Goal: Transaction & Acquisition: Subscribe to service/newsletter

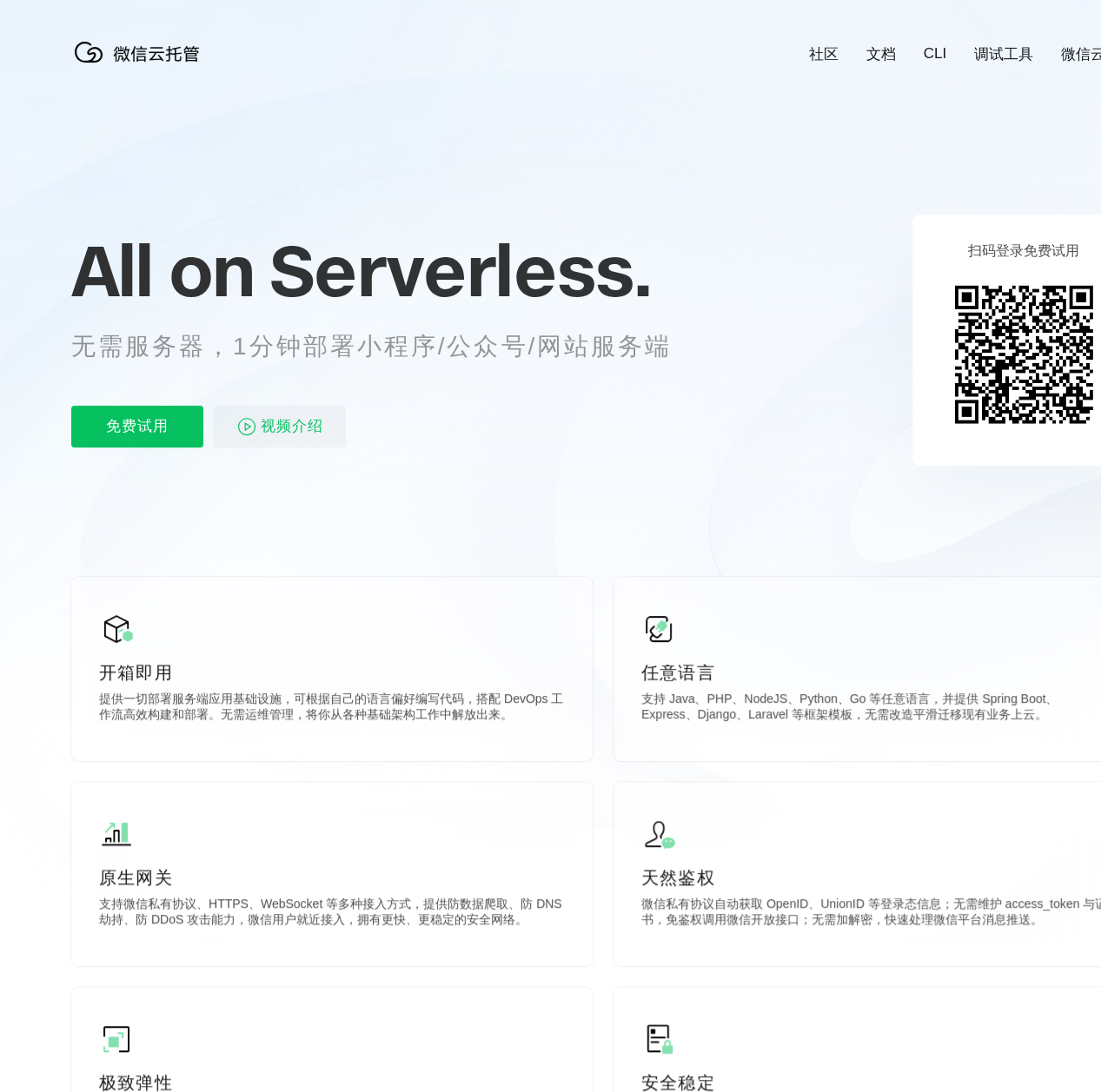
scroll to position [0, 3090]
click at [161, 425] on p "免费试用" at bounding box center [137, 427] width 132 height 42
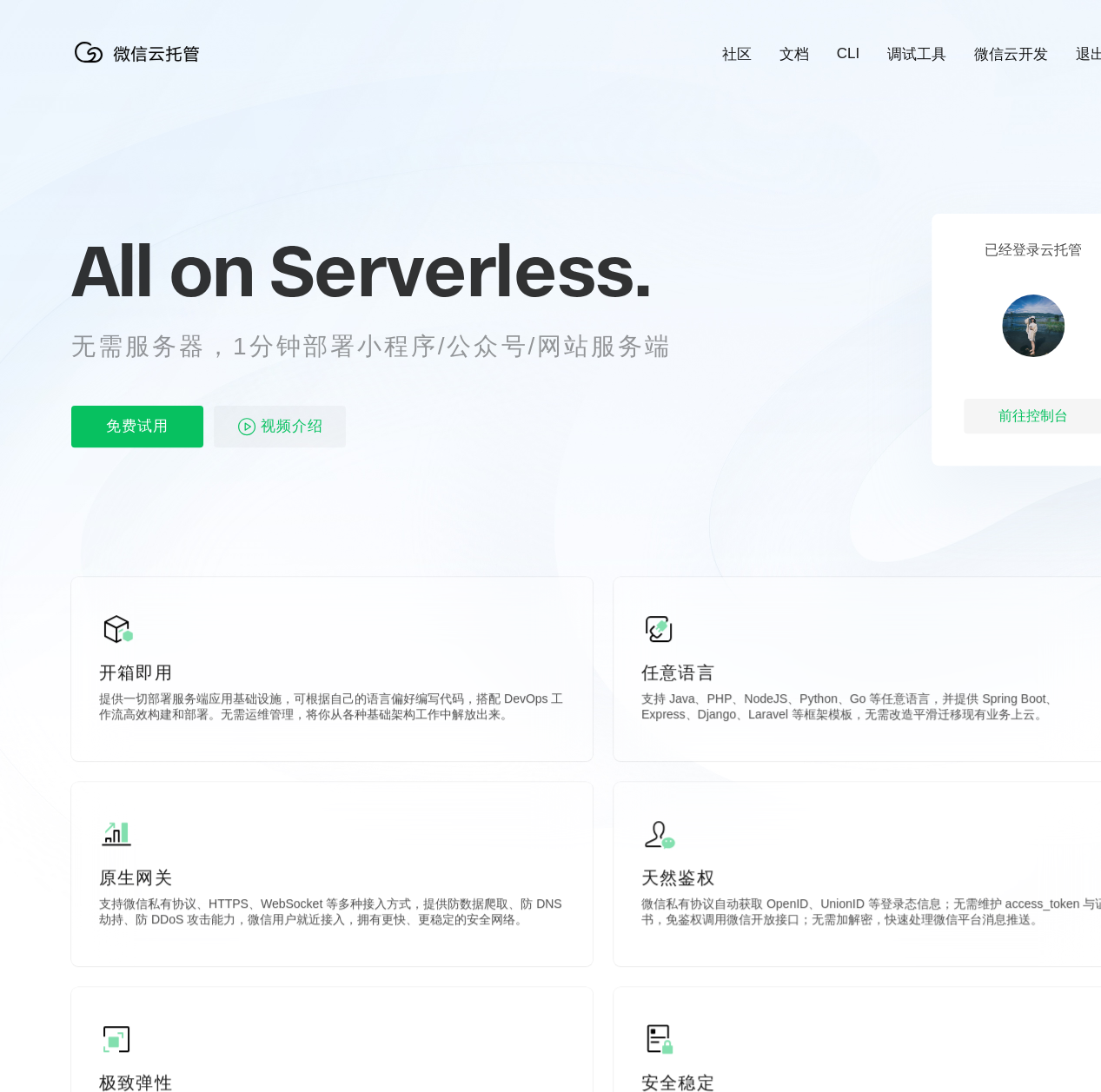
scroll to position [0, 3090]
click at [127, 403] on div "All on Serverless. 无需服务器，1分钟部署小程序/公众号/网站服务端 免费试用 视频介绍" at bounding box center [393, 340] width 643 height 252
click at [134, 409] on p "免费试用" at bounding box center [137, 427] width 132 height 42
